Goal: Navigation & Orientation: Find specific page/section

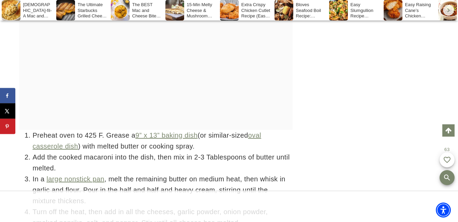
scroll to position [2307, 0]
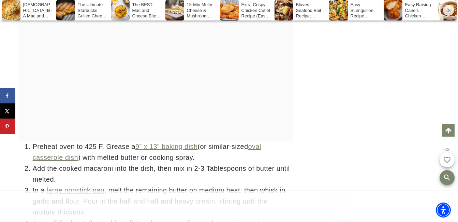
click at [416, 10] on div "Easy Raising Cane’s Chicken Fingers & Sauce Copycat Recipe" at bounding box center [410, 10] width 53 height 20
